Goal: Information Seeking & Learning: Learn about a topic

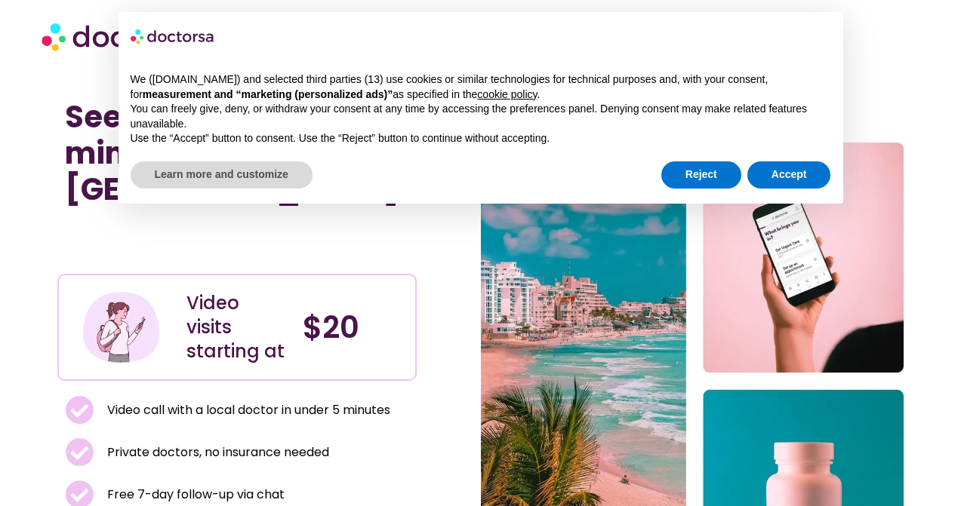
scroll to position [7, 0]
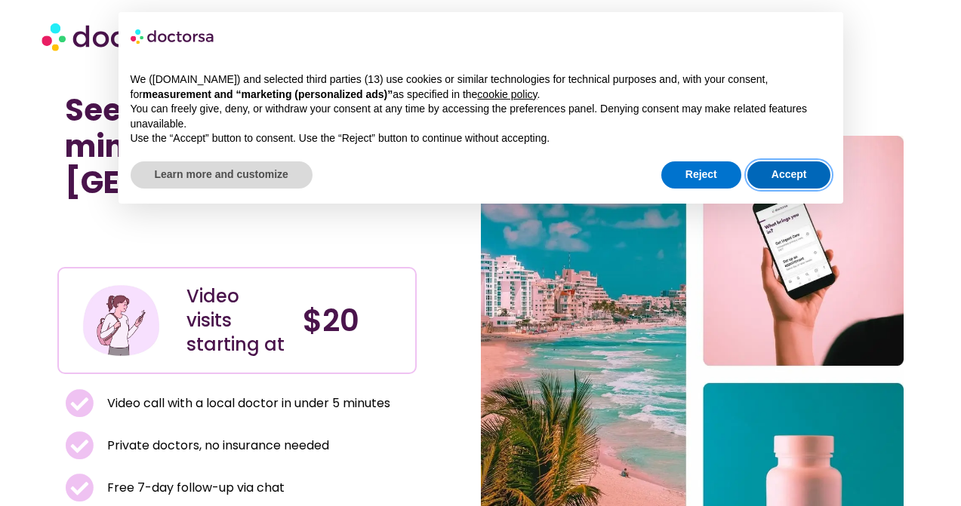
click at [778, 180] on button "Accept" at bounding box center [789, 174] width 84 height 27
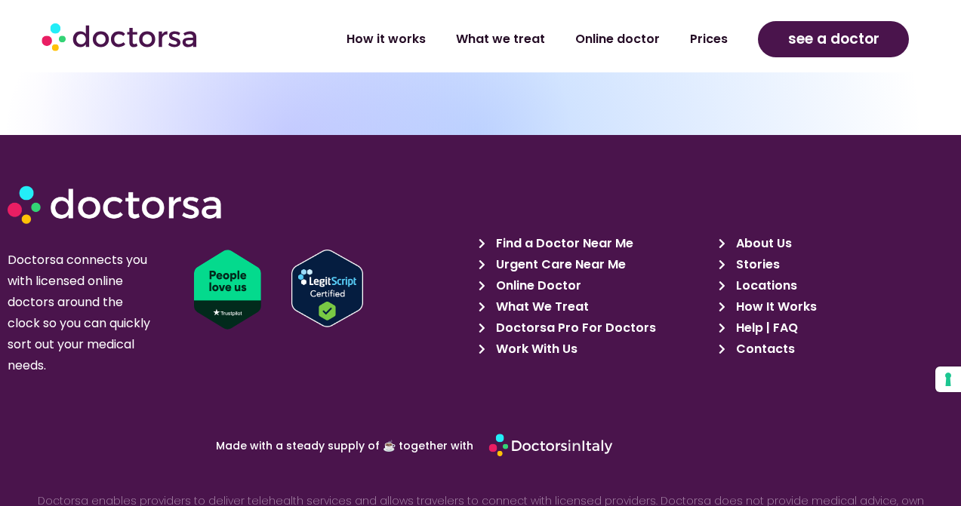
scroll to position [4392, 0]
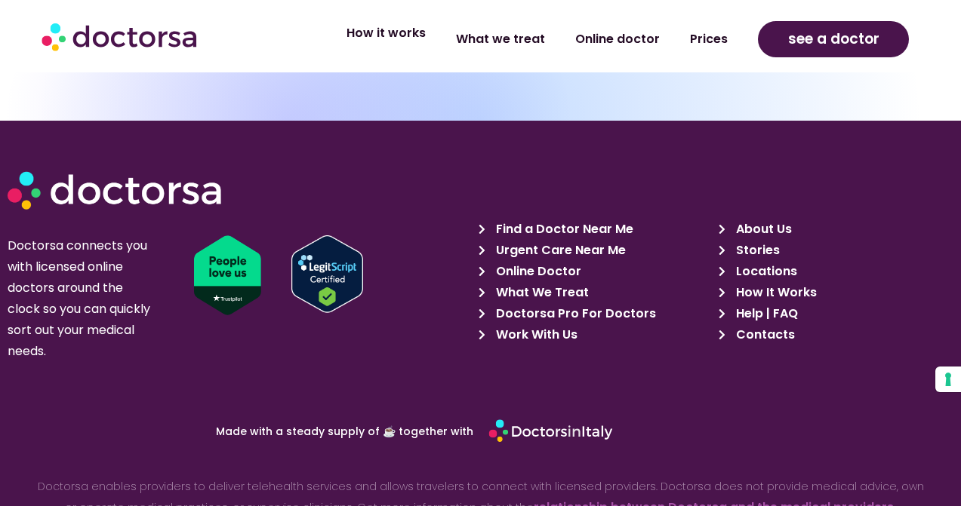
click at [387, 35] on link "How it works" at bounding box center [385, 33] width 109 height 35
click at [387, 32] on link "How it works" at bounding box center [385, 33] width 109 height 35
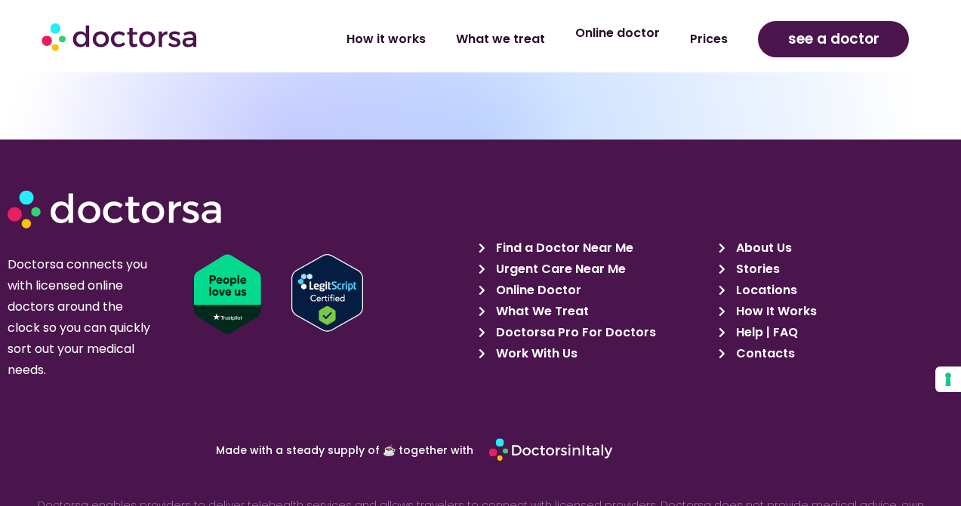
click at [624, 31] on link "Online doctor" at bounding box center [617, 33] width 115 height 35
click at [496, 33] on link "What we treat" at bounding box center [500, 33] width 119 height 35
click at [503, 32] on link "What we treat" at bounding box center [500, 33] width 119 height 35
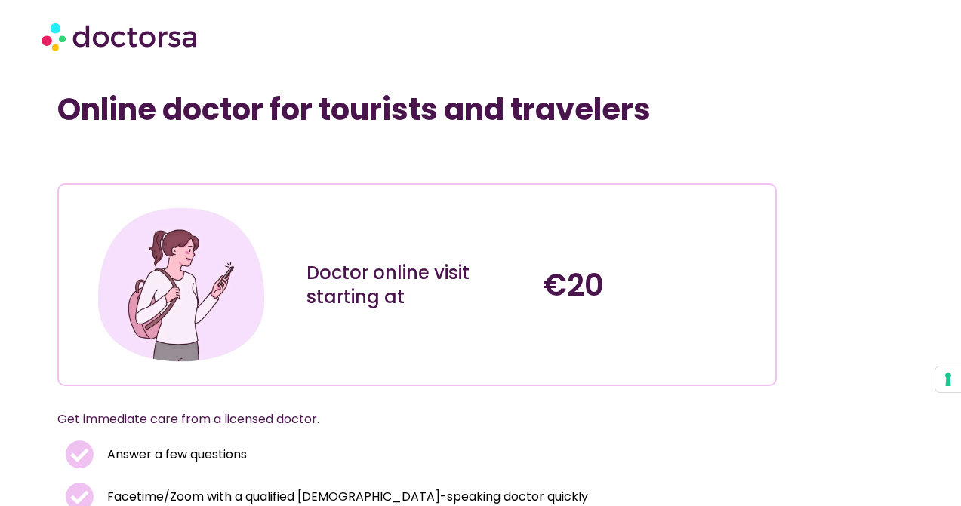
click at [620, 30] on div at bounding box center [481, 36] width 878 height 45
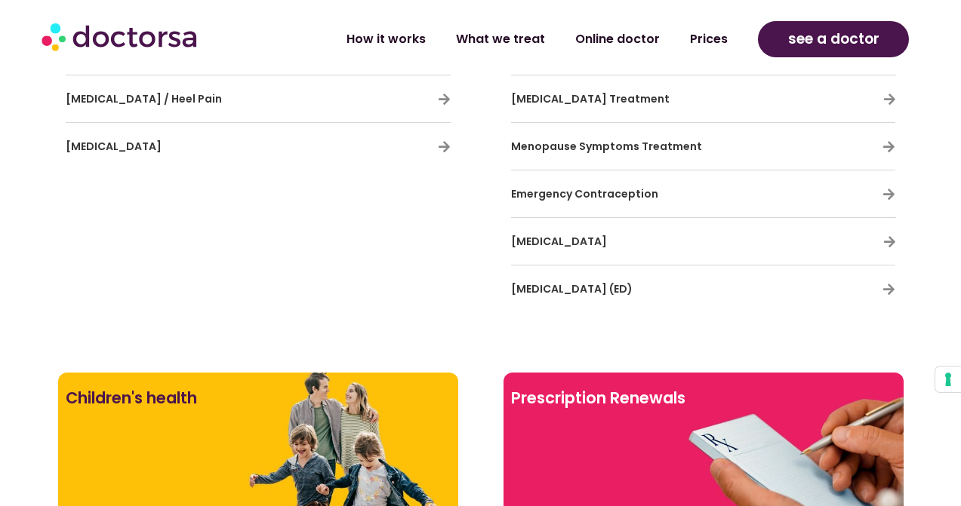
scroll to position [3471, 0]
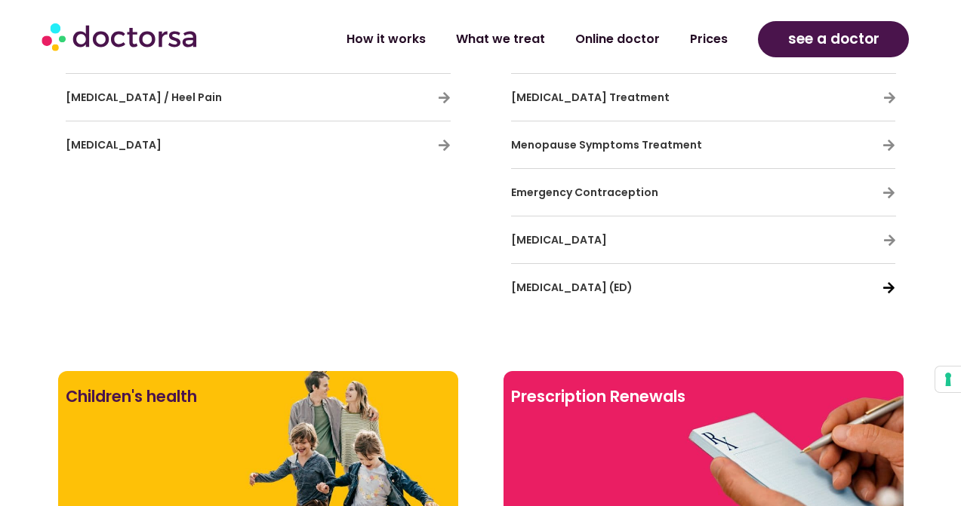
click at [890, 287] on icon at bounding box center [888, 287] width 13 height 13
click at [885, 288] on icon at bounding box center [888, 287] width 13 height 13
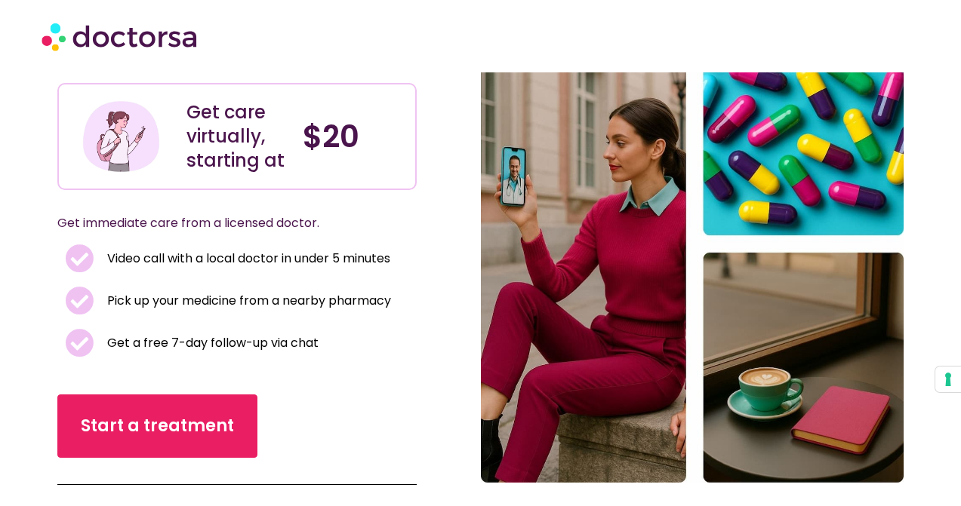
scroll to position [0, 0]
